Goal: Information Seeking & Learning: Learn about a topic

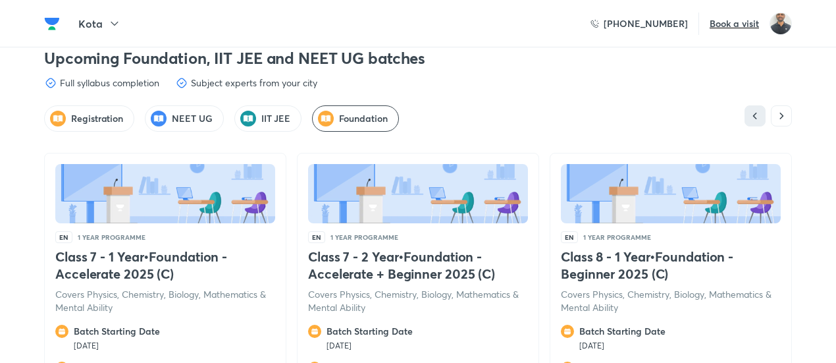
scroll to position [3495, 0]
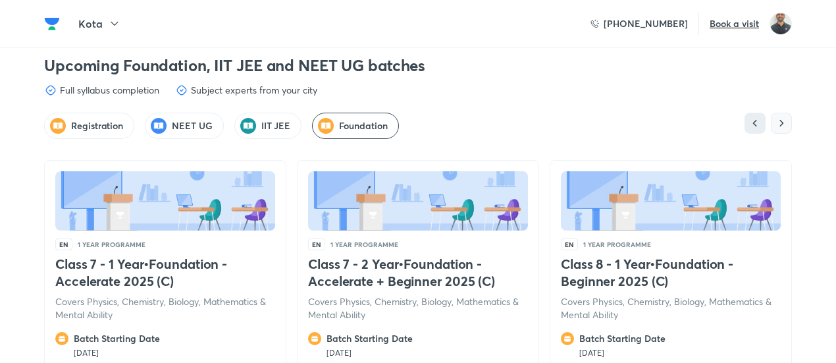
click at [778, 116] on icon "button" at bounding box center [780, 122] width 13 height 13
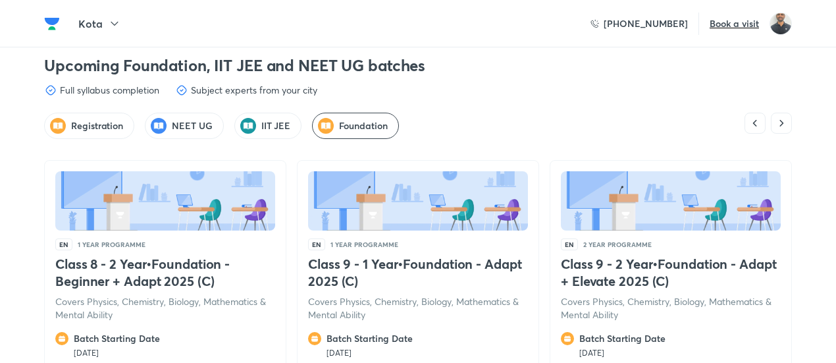
click at [309, 255] on h4 "Class 9 - 1 Year • Foundation - Adapt 2025 (C)" at bounding box center [418, 272] width 220 height 34
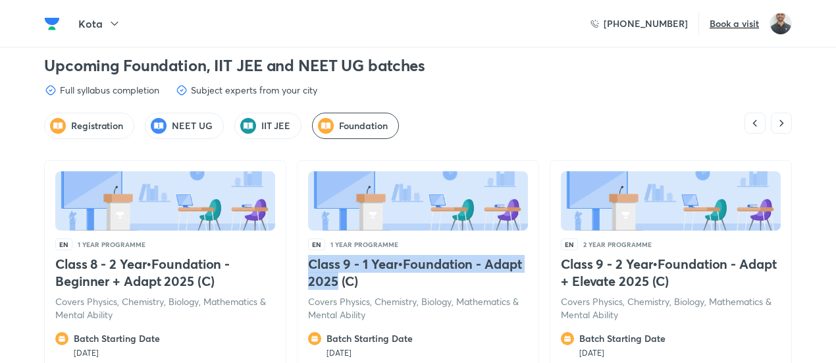
copy h4 "Class 9 - 1 Year • Foundation - Adapt 2025"
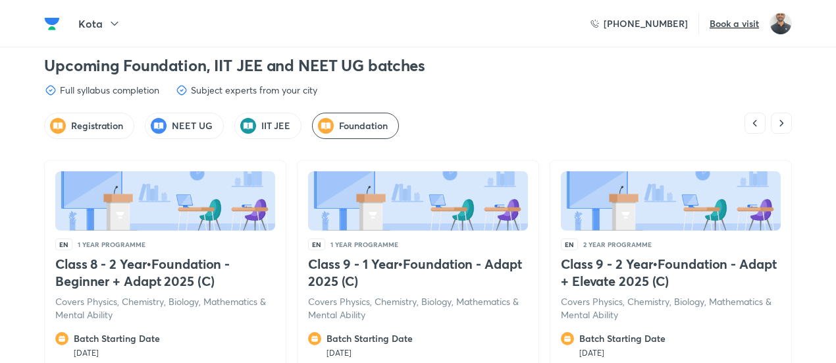
click at [259, 113] on div "IIT JEE" at bounding box center [268, 126] width 68 height 26
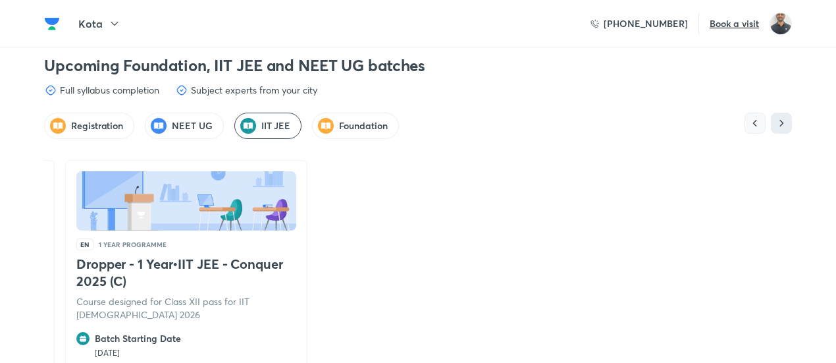
click at [750, 116] on icon "button" at bounding box center [754, 122] width 13 height 13
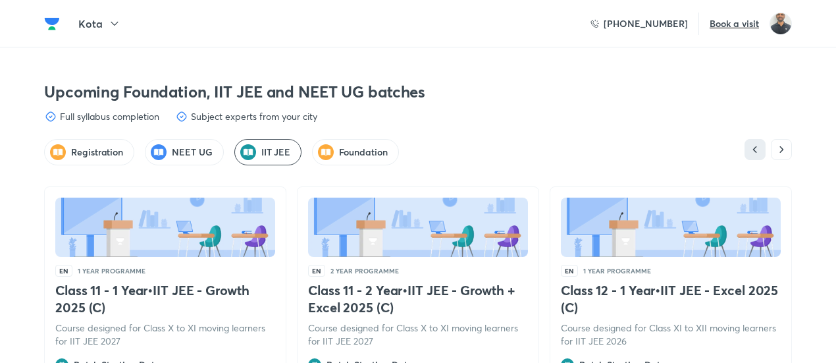
scroll to position [3601, 0]
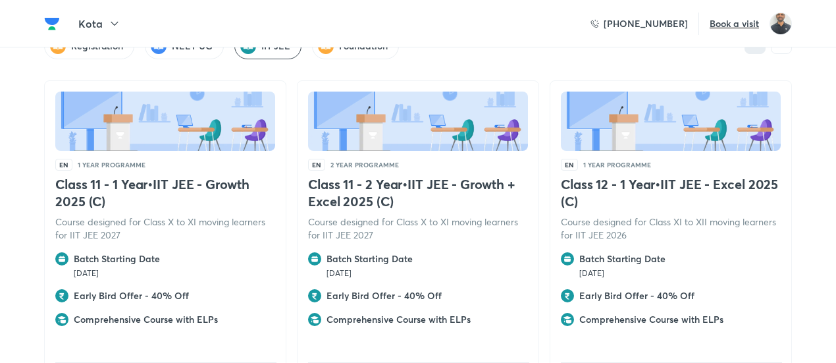
click at [314, 176] on h4 "Class 11 - 2 Year • IIT JEE - Growth + Excel 2025 (C)" at bounding box center [418, 193] width 220 height 34
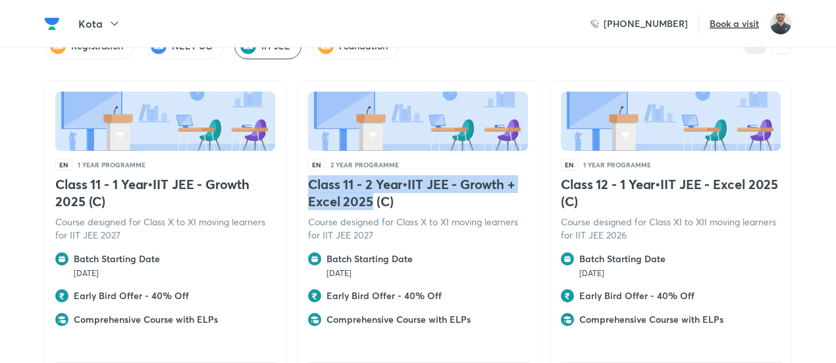
copy h4 "Class 11 - 2 Year • IIT JEE - Growth + Excel 2025"
